Goal: Task Accomplishment & Management: Complete application form

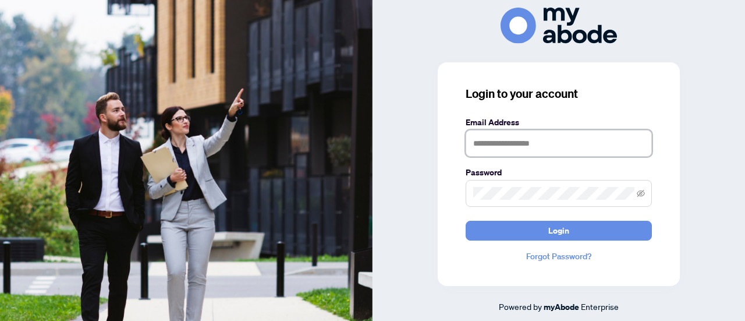
type input "**********"
click at [578, 236] on button "Login" at bounding box center [559, 231] width 186 height 20
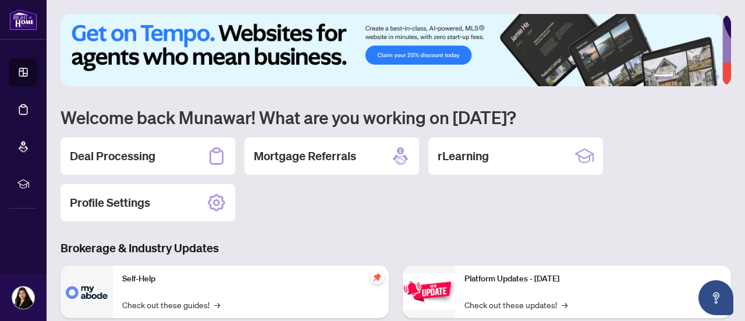
click at [100, 157] on h2 "Deal Processing" at bounding box center [113, 156] width 86 height 16
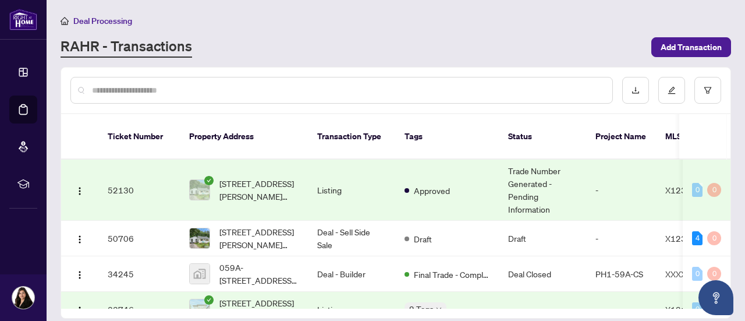
click at [687, 43] on span "Add Transaction" at bounding box center [691, 47] width 61 height 19
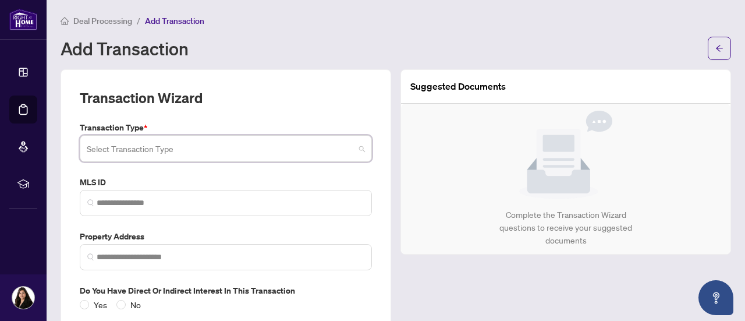
click at [348, 148] on input "search" at bounding box center [221, 150] width 268 height 26
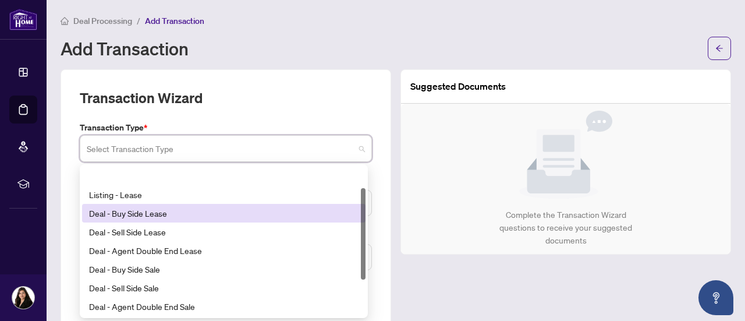
drag, startPoint x: 362, startPoint y: 208, endPoint x: 364, endPoint y: 195, distance: 13.6
click at [364, 195] on div at bounding box center [363, 233] width 5 height 91
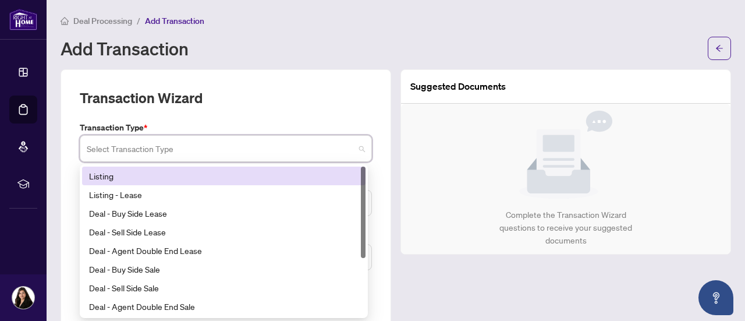
click at [250, 165] on div "13 14 Listing Listing - Lease Deal - Buy Side Lease Deal - Sell Side Lease Deal…" at bounding box center [224, 241] width 288 height 154
click at [201, 176] on div "Listing" at bounding box center [224, 175] width 270 height 13
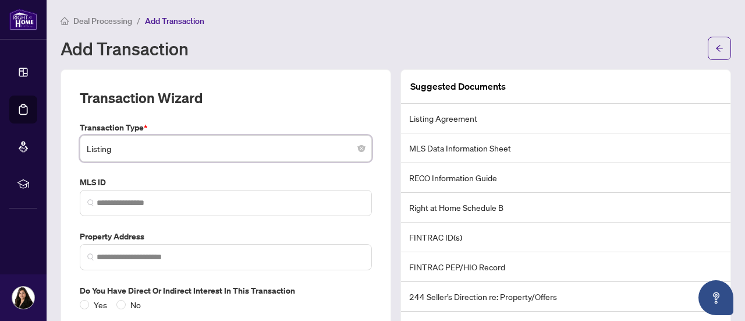
click at [126, 302] on span "No" at bounding box center [136, 304] width 20 height 13
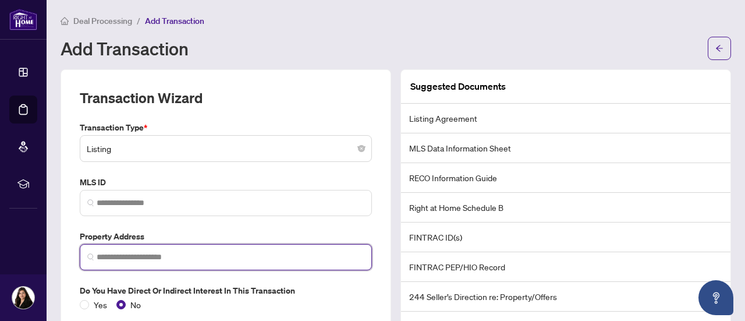
click at [167, 257] on input "search" at bounding box center [231, 257] width 268 height 12
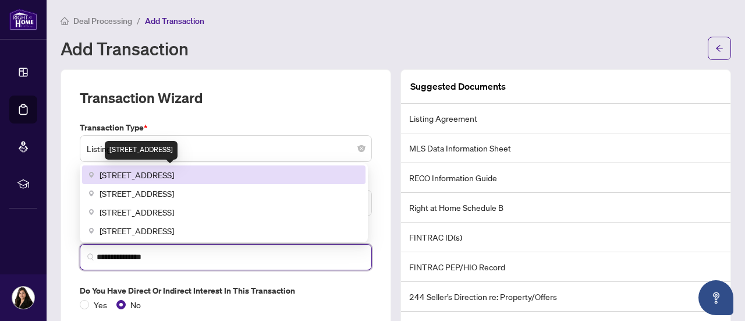
click at [174, 173] on span "[STREET_ADDRESS]" at bounding box center [137, 174] width 75 height 13
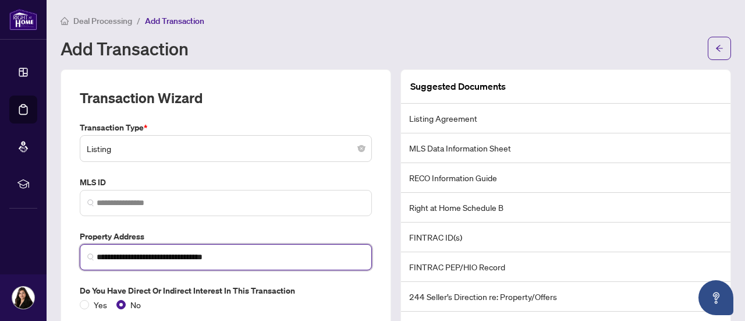
scroll to position [69, 0]
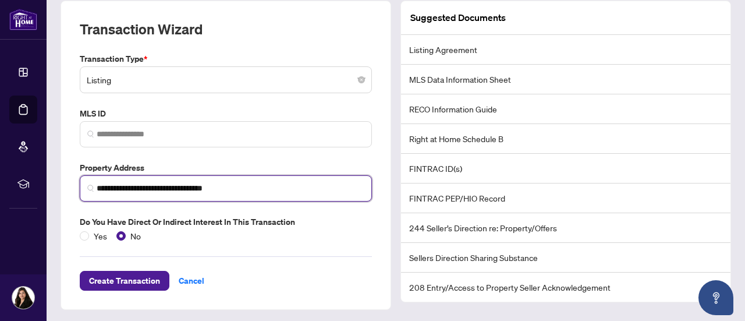
type input "**********"
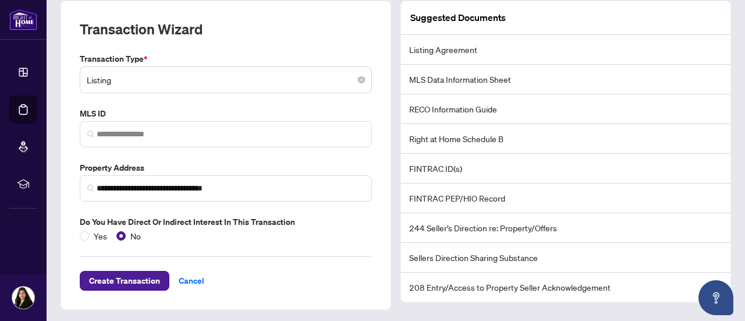
click at [121, 278] on span "Create Transaction" at bounding box center [124, 280] width 71 height 19
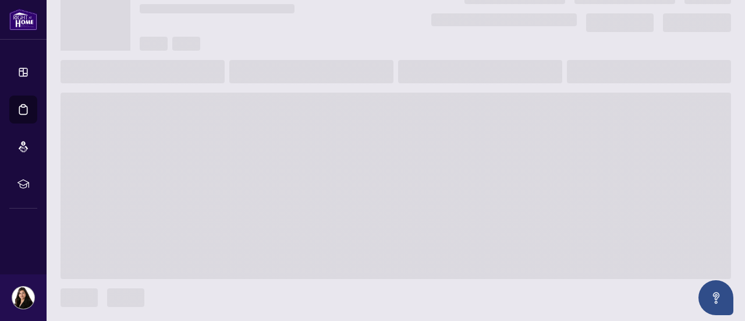
scroll to position [55, 0]
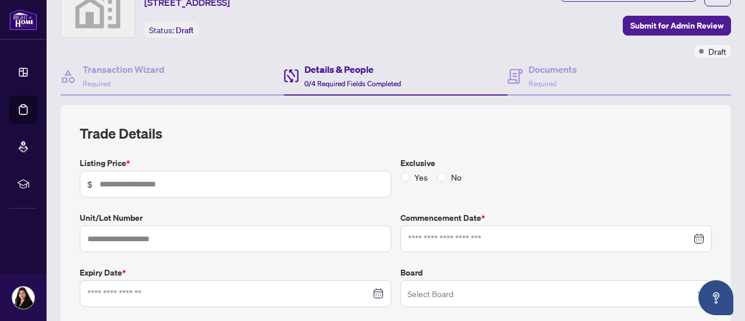
click at [294, 175] on span "$" at bounding box center [235, 184] width 311 height 27
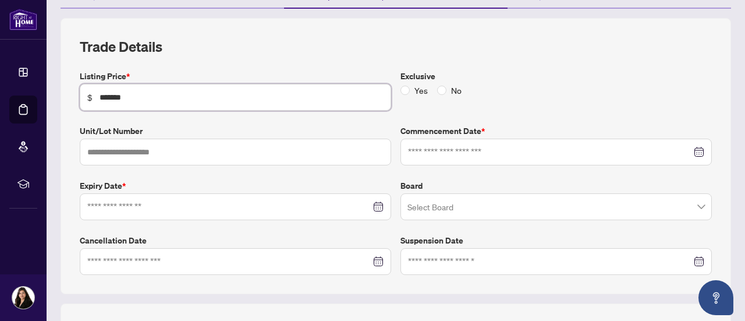
scroll to position [150, 0]
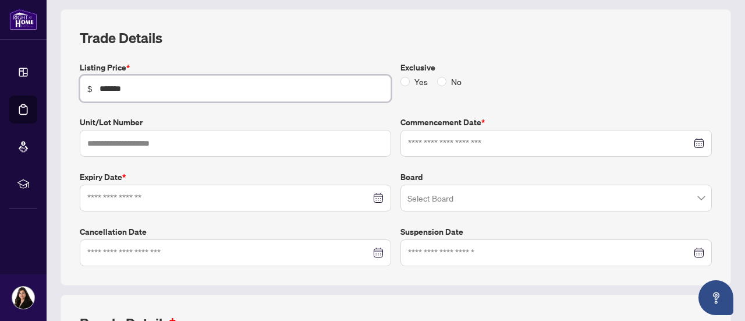
type input "*******"
click at [682, 141] on input at bounding box center [550, 143] width 284 height 13
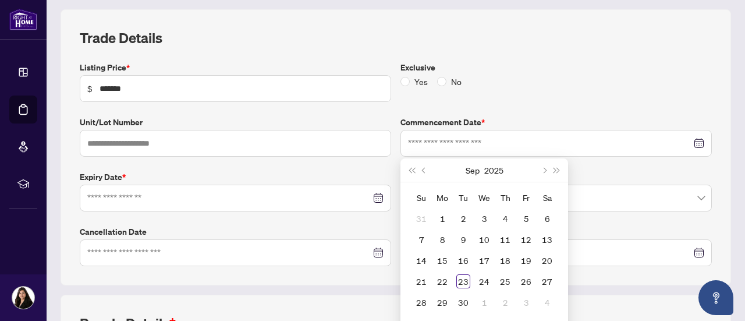
click at [458, 281] on div "23" at bounding box center [463, 281] width 14 height 14
type input "**********"
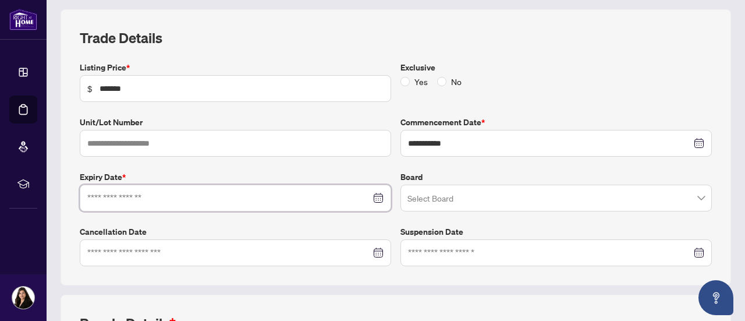
click at [364, 196] on input at bounding box center [229, 198] width 284 height 13
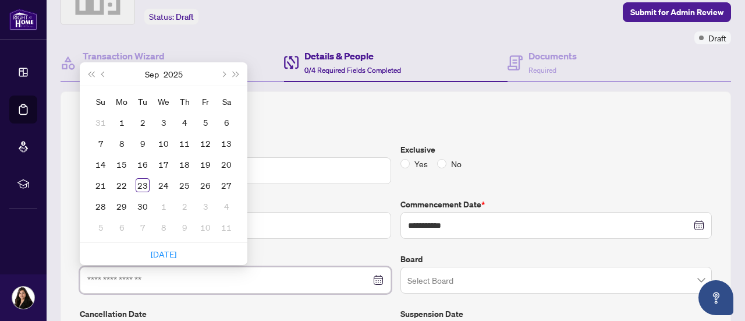
scroll to position [66, 0]
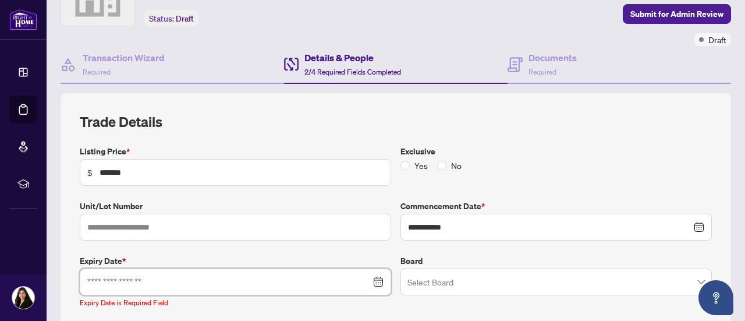
click at [376, 278] on div at bounding box center [235, 281] width 296 height 13
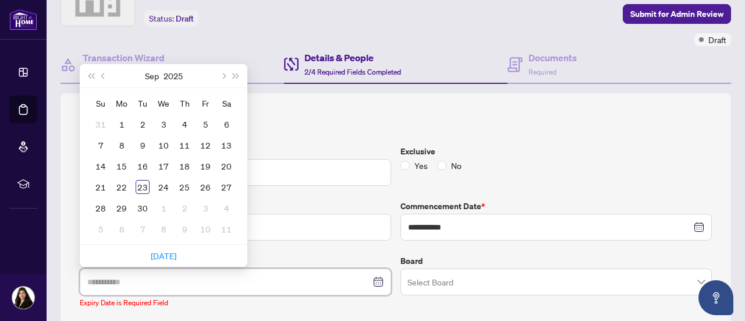
type input "**********"
click at [222, 73] on span "Next month (PageDown)" at bounding box center [223, 76] width 6 height 6
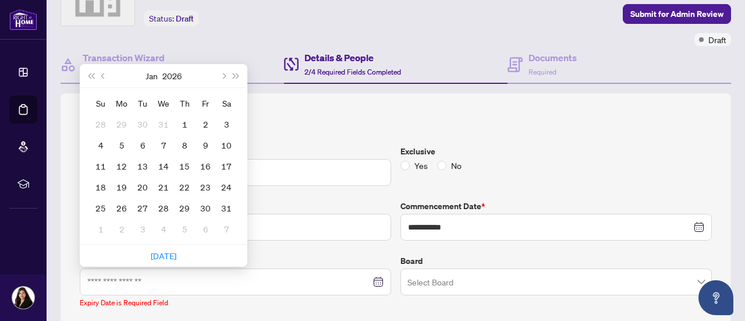
click at [222, 73] on span "Next month (PageDown)" at bounding box center [223, 76] width 6 height 6
type input "**********"
click at [207, 183] on div "27" at bounding box center [206, 187] width 14 height 14
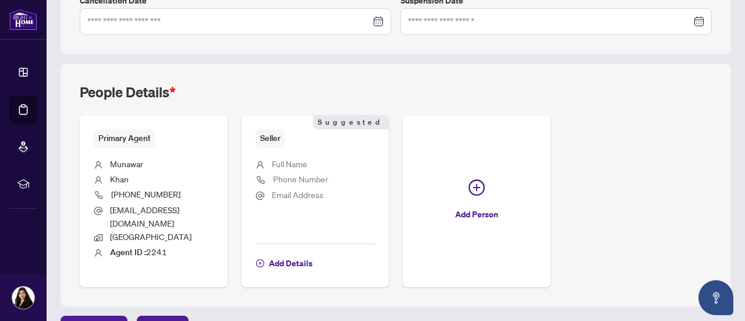
scroll to position [394, 0]
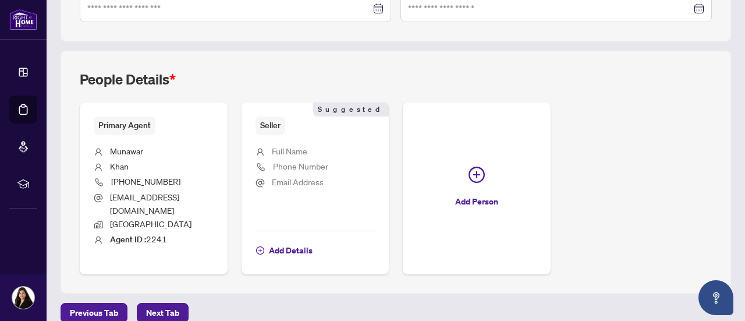
click at [164, 303] on span "Next Tab" at bounding box center [162, 312] width 33 height 19
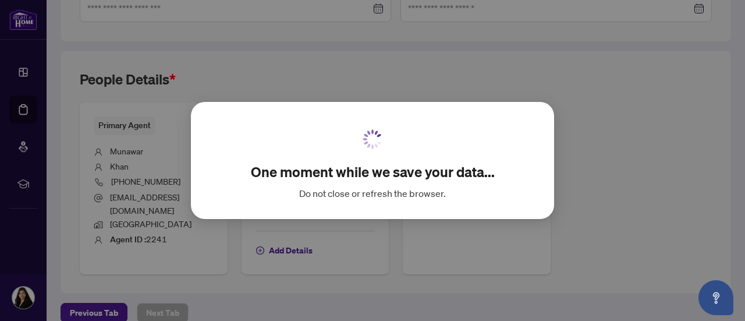
scroll to position [165, 0]
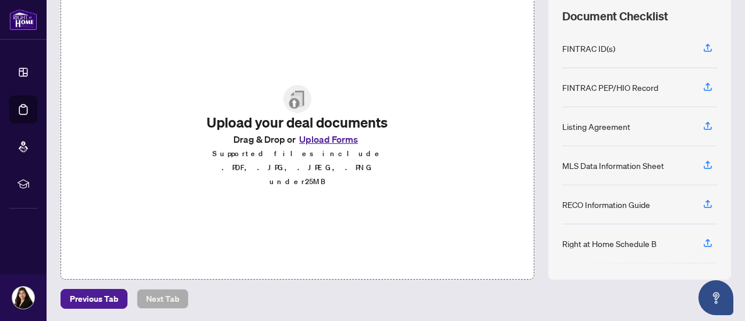
click at [311, 147] on button "Upload Forms" at bounding box center [329, 139] width 66 height 15
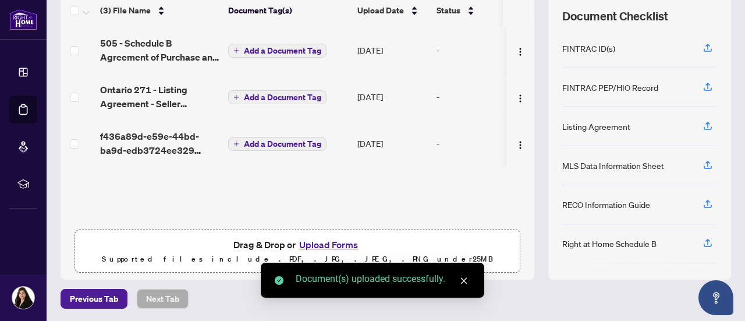
click at [323, 239] on button "Upload Forms" at bounding box center [329, 244] width 66 height 15
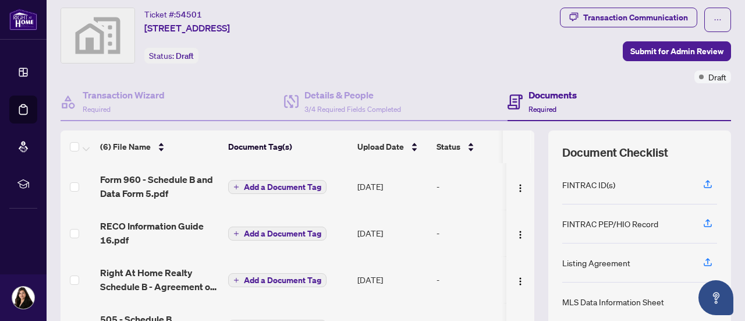
scroll to position [17, 0]
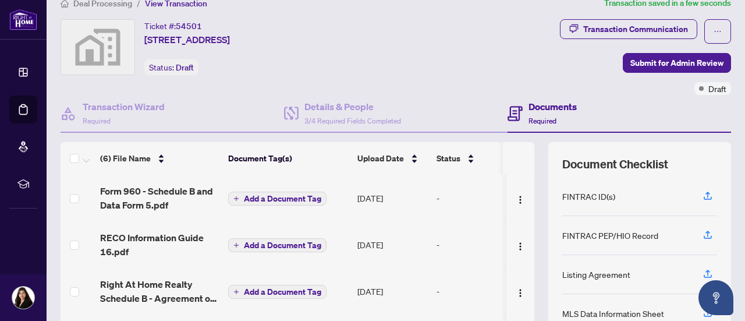
click at [679, 64] on span "Submit for Admin Review" at bounding box center [677, 63] width 93 height 19
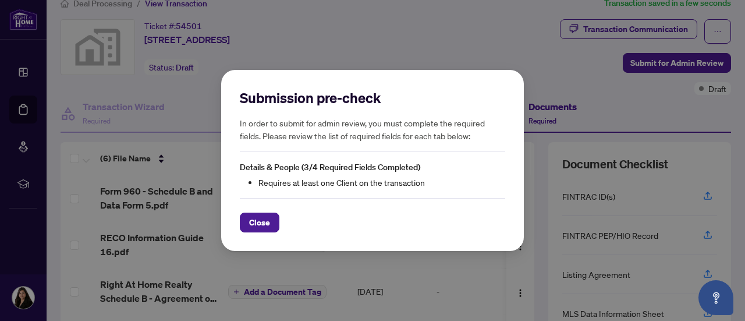
click at [260, 229] on span "Close" at bounding box center [259, 222] width 21 height 19
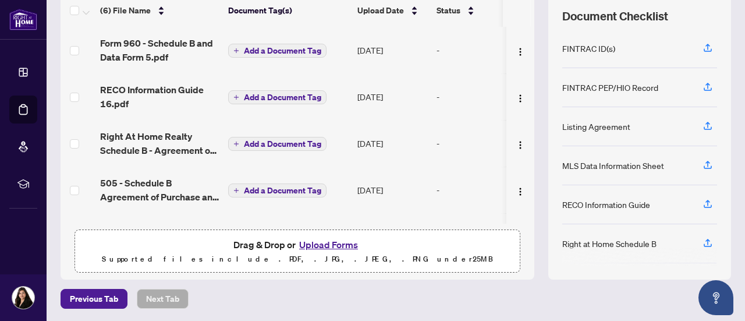
scroll to position [0, 0]
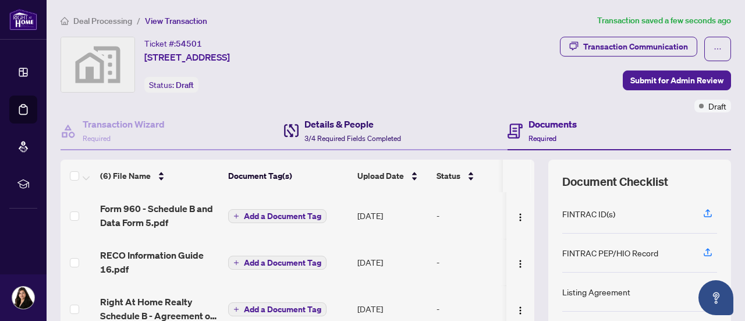
click at [344, 134] on span "3/4 Required Fields Completed" at bounding box center [352, 138] width 97 height 9
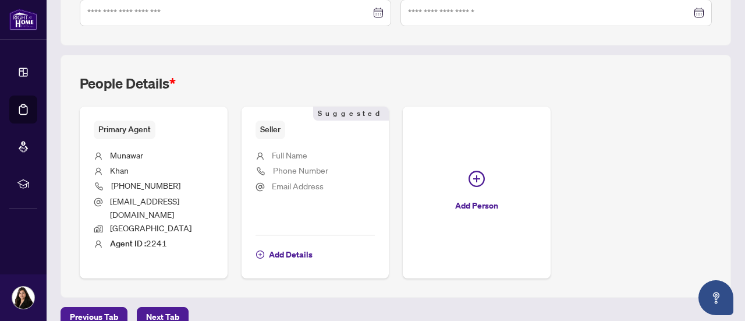
scroll to position [391, 0]
click at [313, 245] on span "Add Details" at bounding box center [291, 254] width 44 height 19
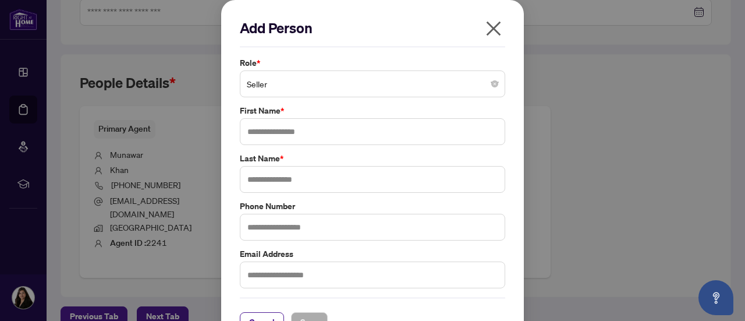
click at [395, 87] on span "Seller" at bounding box center [373, 84] width 252 height 22
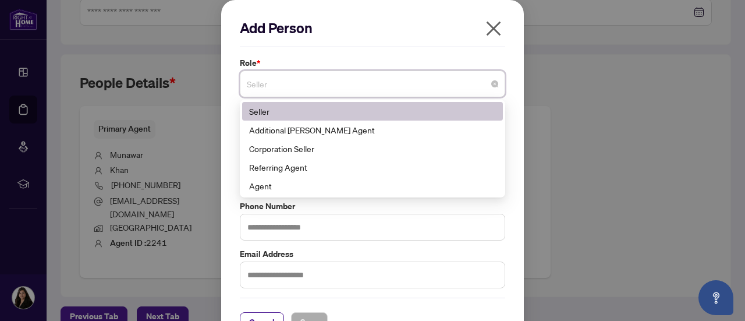
click at [420, 113] on div "Seller" at bounding box center [372, 111] width 247 height 13
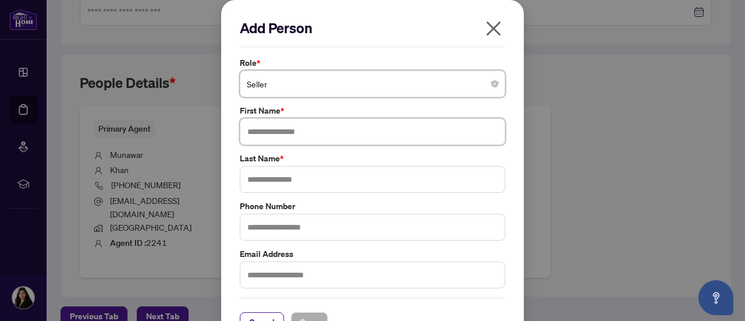
click at [396, 135] on input "text" at bounding box center [372, 131] width 265 height 27
type input "******"
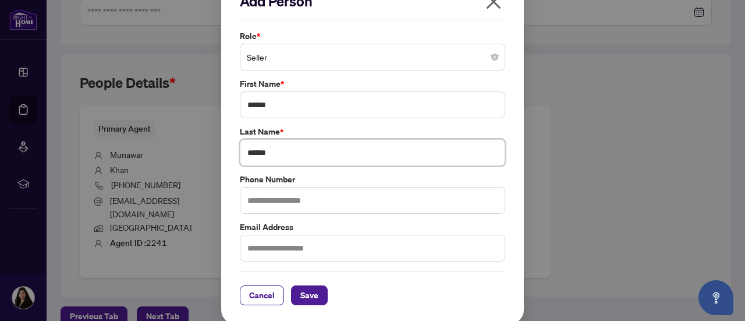
type input "******"
click at [302, 291] on span "Save" at bounding box center [309, 295] width 18 height 19
